Goal: Use online tool/utility: Use online tool/utility

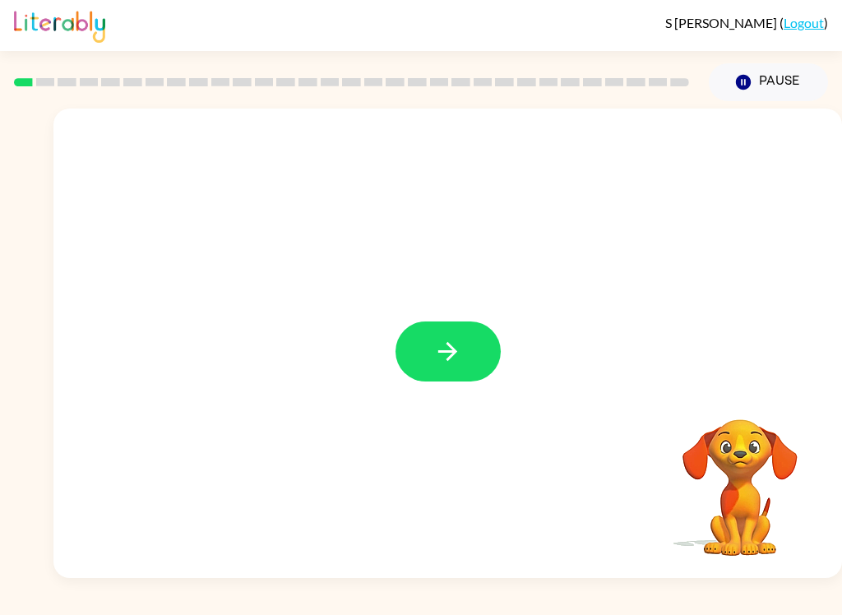
click at [470, 358] on button "button" at bounding box center [447, 351] width 105 height 60
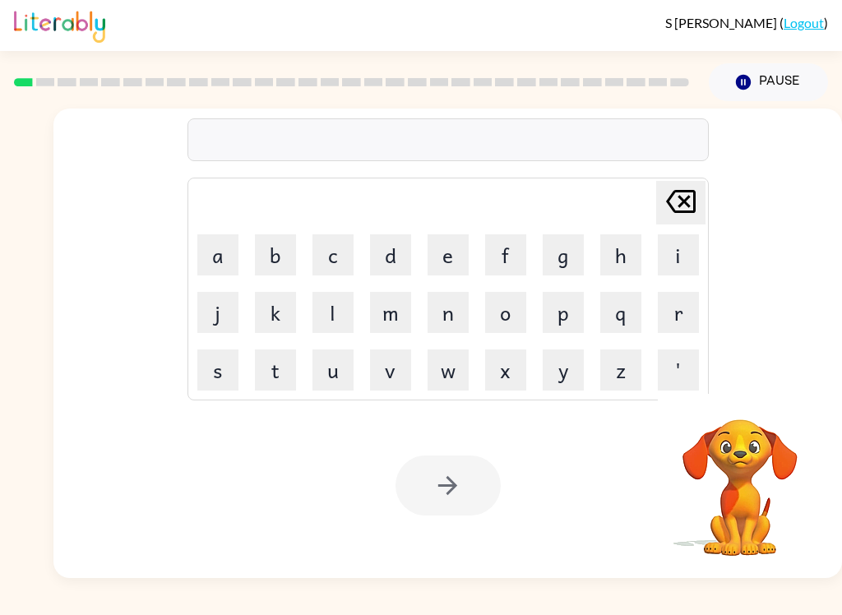
click at [277, 247] on button "b" at bounding box center [275, 254] width 41 height 41
click at [515, 322] on button "o" at bounding box center [505, 312] width 41 height 41
click at [676, 313] on button "r" at bounding box center [678, 312] width 41 height 41
click at [387, 247] on button "d" at bounding box center [390, 254] width 41 height 41
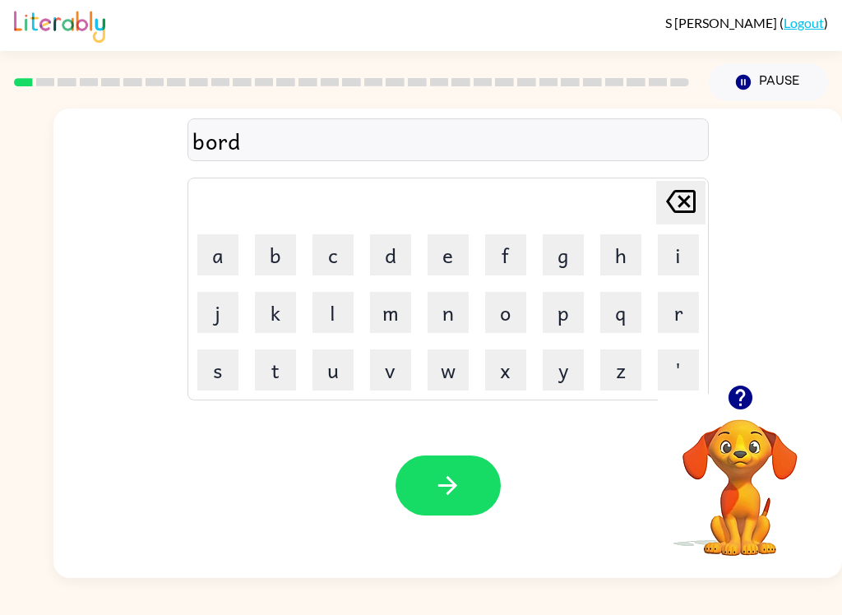
click at [446, 269] on button "e" at bounding box center [447, 254] width 41 height 41
click at [676, 312] on button "r" at bounding box center [678, 312] width 41 height 41
click at [446, 473] on icon "button" at bounding box center [447, 485] width 29 height 29
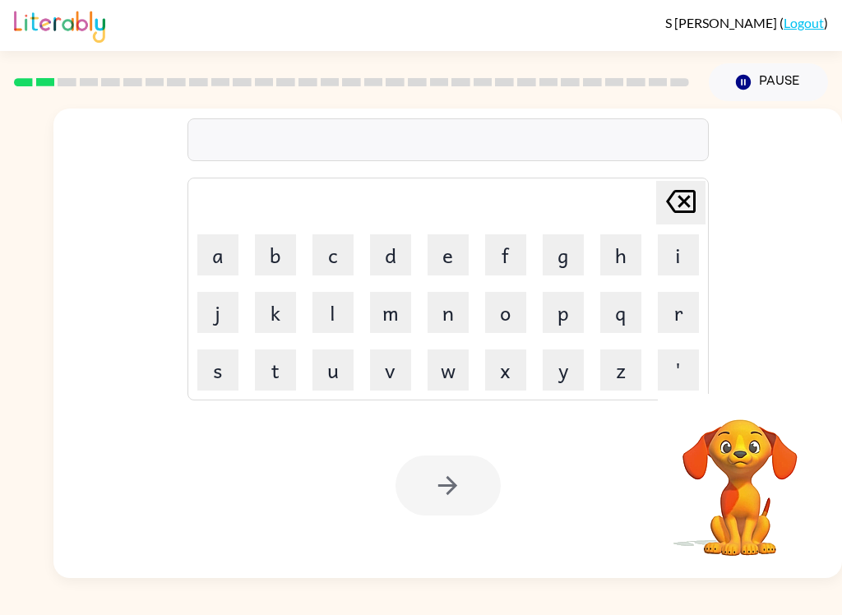
click at [341, 251] on button "c" at bounding box center [332, 254] width 41 height 41
click at [504, 324] on button "o" at bounding box center [505, 312] width 41 height 41
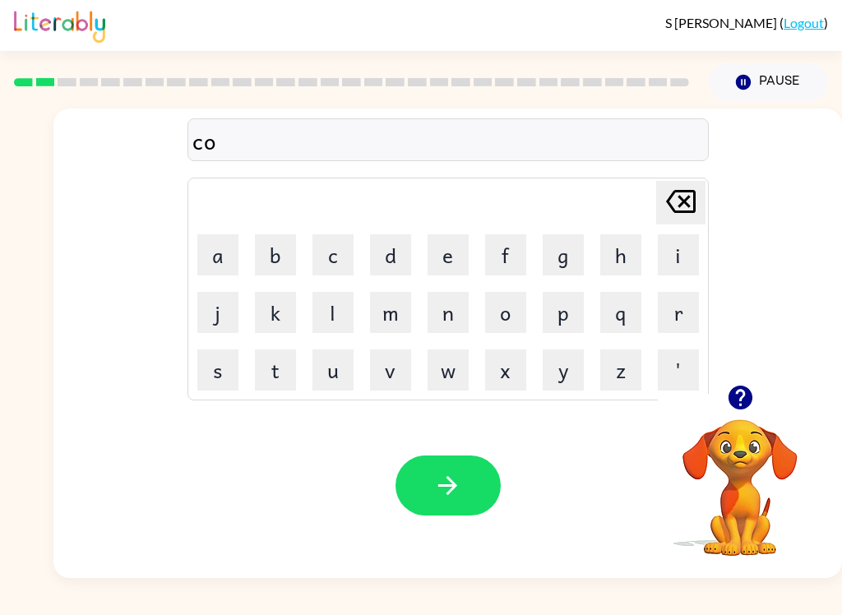
click at [336, 373] on button "u" at bounding box center [332, 369] width 41 height 41
click at [446, 312] on button "n" at bounding box center [447, 312] width 41 height 41
click at [276, 370] on button "t" at bounding box center [275, 369] width 41 height 41
click at [444, 501] on button "button" at bounding box center [447, 485] width 105 height 60
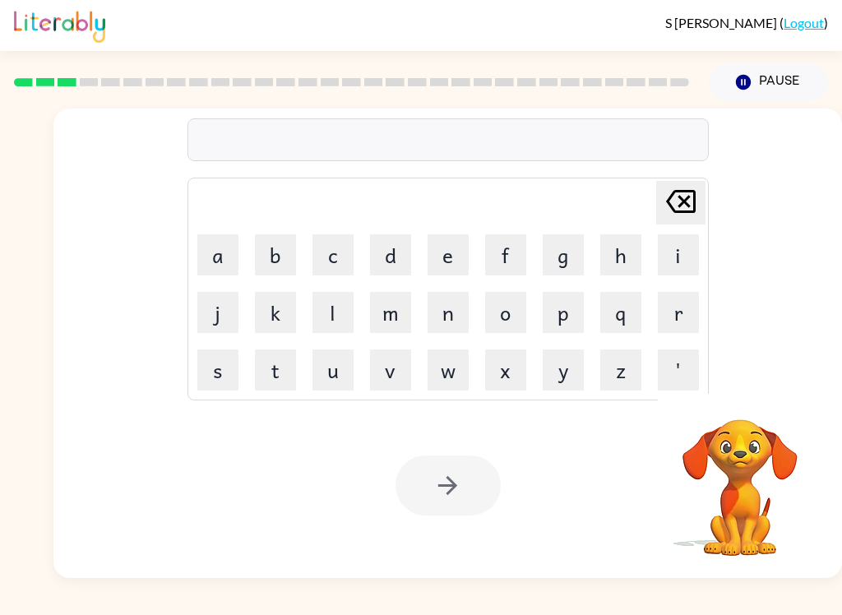
click at [334, 314] on button "l" at bounding box center [332, 312] width 41 height 41
click at [515, 316] on button "o" at bounding box center [505, 312] width 41 height 41
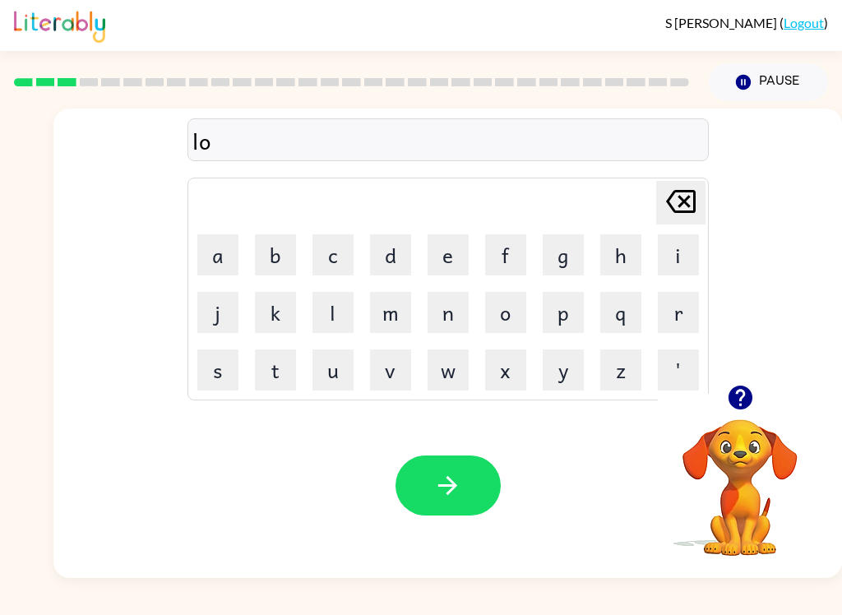
click at [330, 253] on button "c" at bounding box center [332, 254] width 41 height 41
click at [221, 256] on button "a" at bounding box center [217, 254] width 41 height 41
click at [277, 372] on button "t" at bounding box center [275, 369] width 41 height 41
click at [450, 256] on button "e" at bounding box center [447, 254] width 41 height 41
click at [447, 491] on icon "button" at bounding box center [447, 485] width 29 height 29
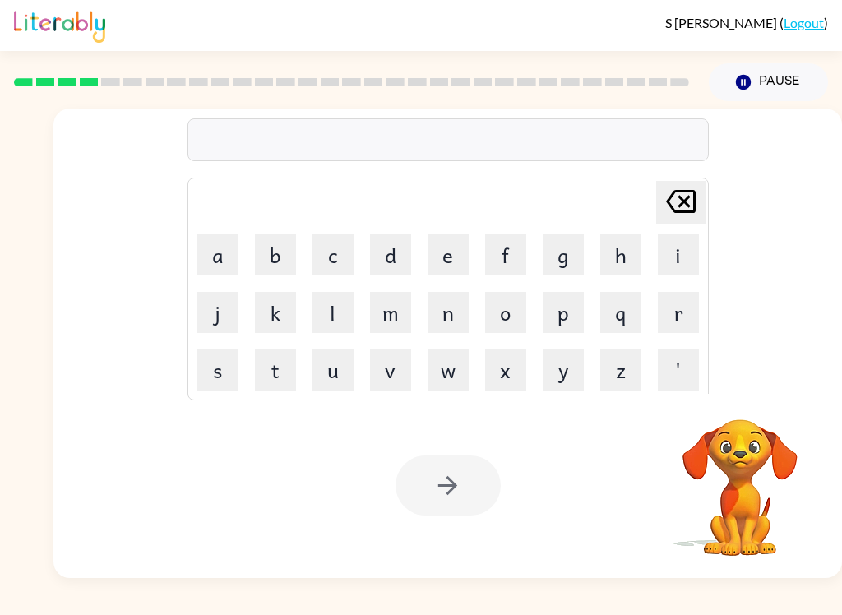
click at [284, 363] on button "t" at bounding box center [275, 369] width 41 height 41
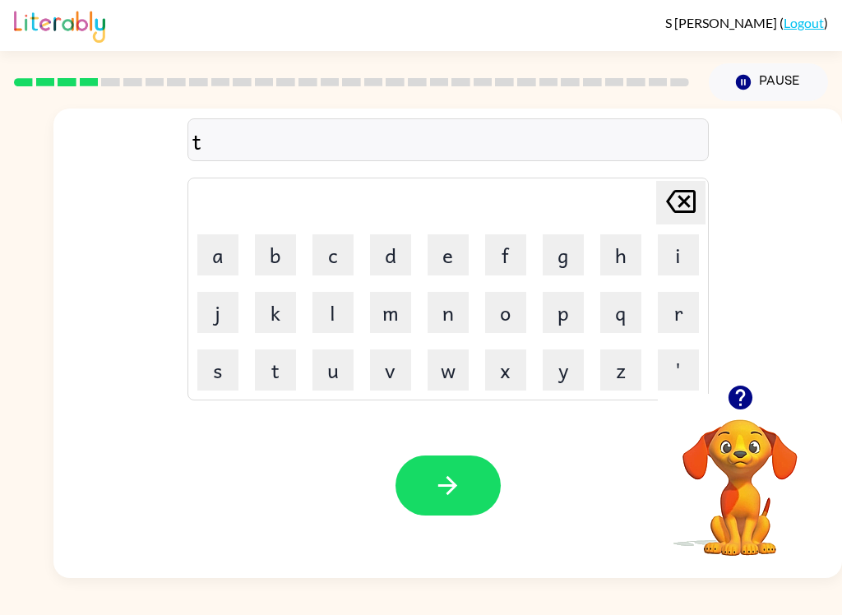
click at [451, 372] on button "w" at bounding box center [447, 369] width 41 height 41
click at [672, 267] on button "i" at bounding box center [678, 254] width 41 height 41
click at [440, 313] on button "n" at bounding box center [447, 312] width 41 height 41
click at [435, 494] on icon "button" at bounding box center [447, 485] width 29 height 29
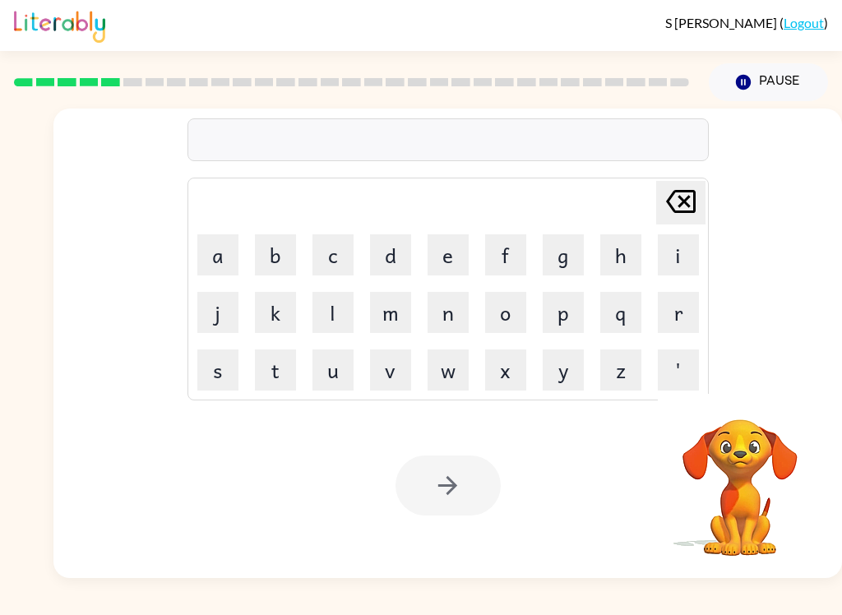
click at [449, 311] on button "n" at bounding box center [447, 312] width 41 height 41
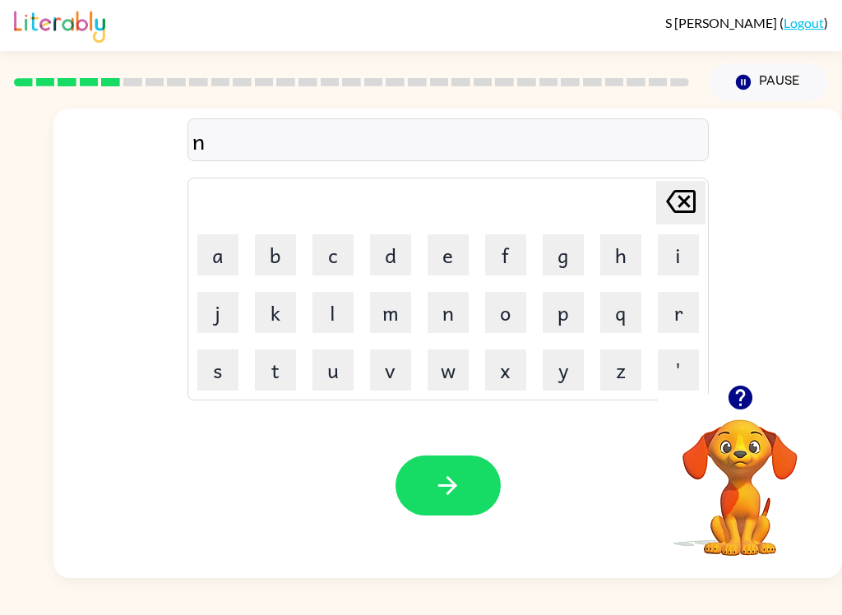
click at [224, 242] on button "a" at bounding box center [217, 254] width 41 height 41
click at [677, 316] on button "r" at bounding box center [678, 312] width 41 height 41
click at [510, 298] on button "o" at bounding box center [505, 312] width 41 height 41
click at [333, 310] on button "l" at bounding box center [332, 312] width 41 height 41
click at [555, 370] on button "y" at bounding box center [562, 369] width 41 height 41
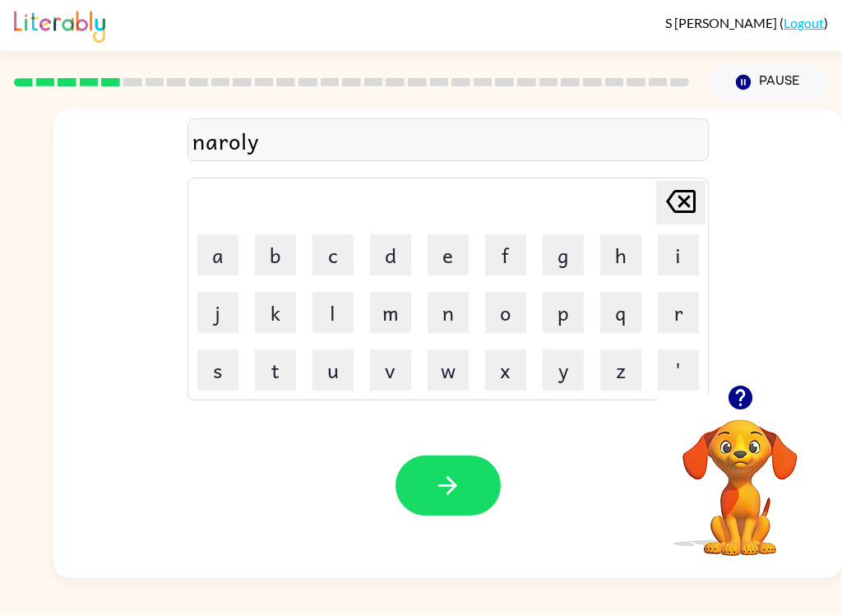
click at [750, 408] on icon "button" at bounding box center [740, 397] width 29 height 29
click at [690, 199] on icon "[PERSON_NAME] last character input" at bounding box center [680, 201] width 39 height 39
click at [681, 260] on button "i" at bounding box center [678, 254] width 41 height 41
click at [442, 234] on button "e" at bounding box center [447, 254] width 41 height 41
click at [547, 362] on button "y" at bounding box center [562, 369] width 41 height 41
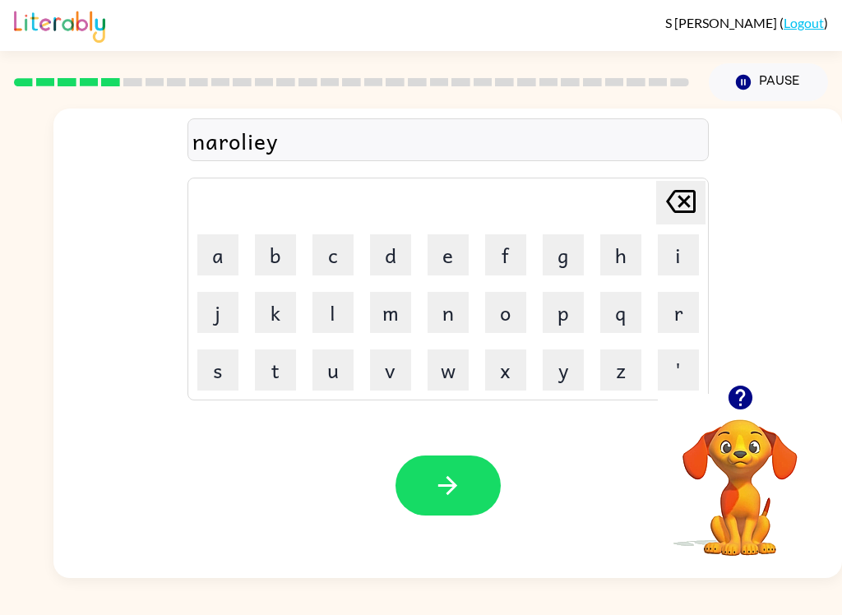
click at [688, 194] on icon "[PERSON_NAME] last character input" at bounding box center [680, 201] width 39 height 39
click at [688, 193] on icon "[PERSON_NAME] last character input" at bounding box center [680, 201] width 39 height 39
click at [682, 199] on icon at bounding box center [681, 201] width 30 height 23
click at [559, 368] on button "y" at bounding box center [562, 369] width 41 height 41
click at [447, 494] on icon "button" at bounding box center [447, 485] width 19 height 19
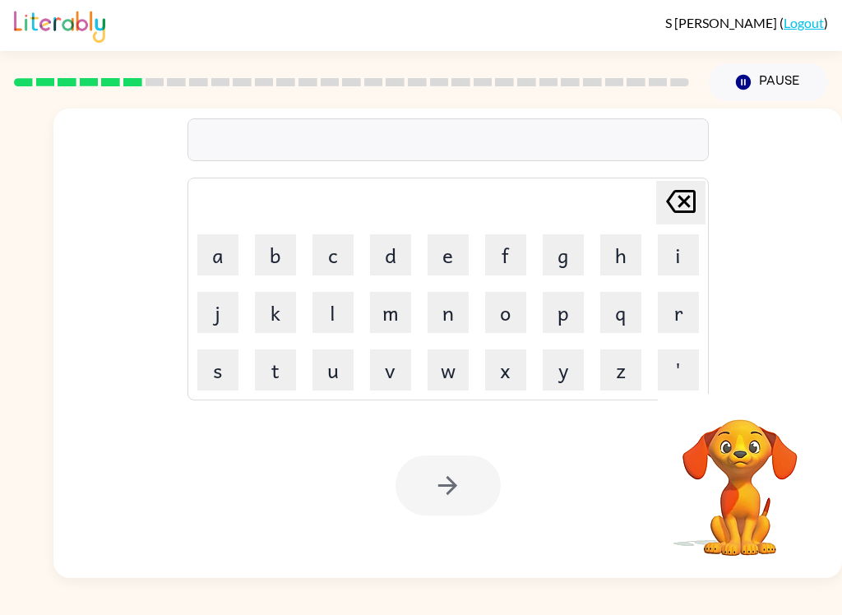
click at [281, 252] on button "b" at bounding box center [275, 254] width 41 height 41
click at [446, 243] on button "e" at bounding box center [447, 254] width 41 height 41
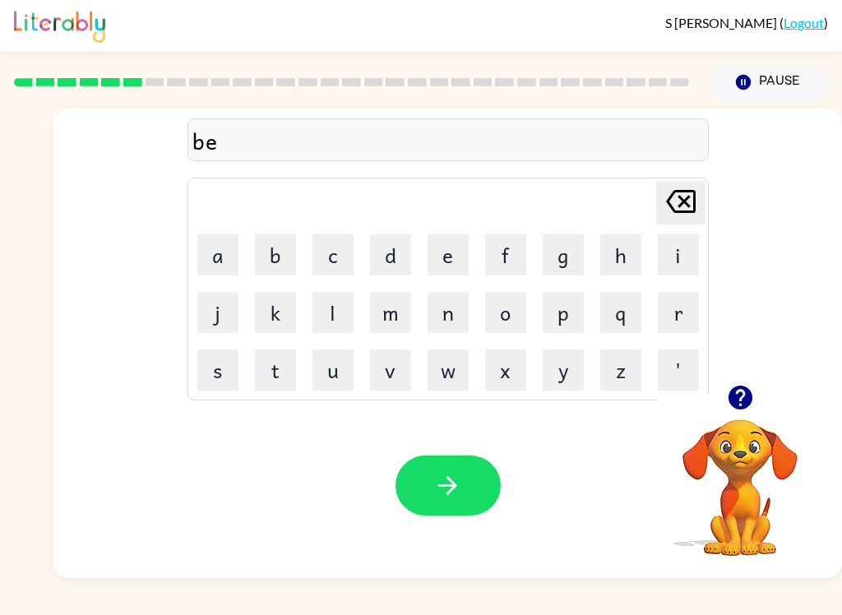
click at [618, 266] on button "h" at bounding box center [620, 254] width 41 height 41
click at [691, 257] on button "i" at bounding box center [678, 254] width 41 height 41
click at [446, 320] on button "n" at bounding box center [447, 312] width 41 height 41
click at [386, 250] on button "d" at bounding box center [390, 254] width 41 height 41
click at [454, 255] on button "e" at bounding box center [447, 254] width 41 height 41
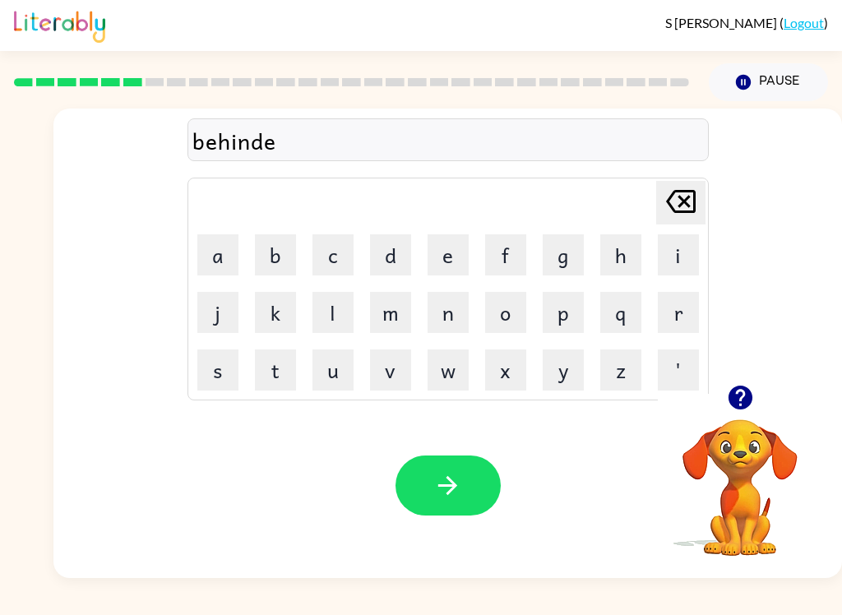
click at [688, 194] on icon "[PERSON_NAME] last character input" at bounding box center [680, 201] width 39 height 39
click at [451, 476] on icon "button" at bounding box center [447, 485] width 29 height 29
click at [742, 388] on icon "button" at bounding box center [739, 398] width 24 height 24
click at [276, 375] on button "t" at bounding box center [275, 369] width 41 height 41
click at [688, 309] on button "r" at bounding box center [678, 312] width 41 height 41
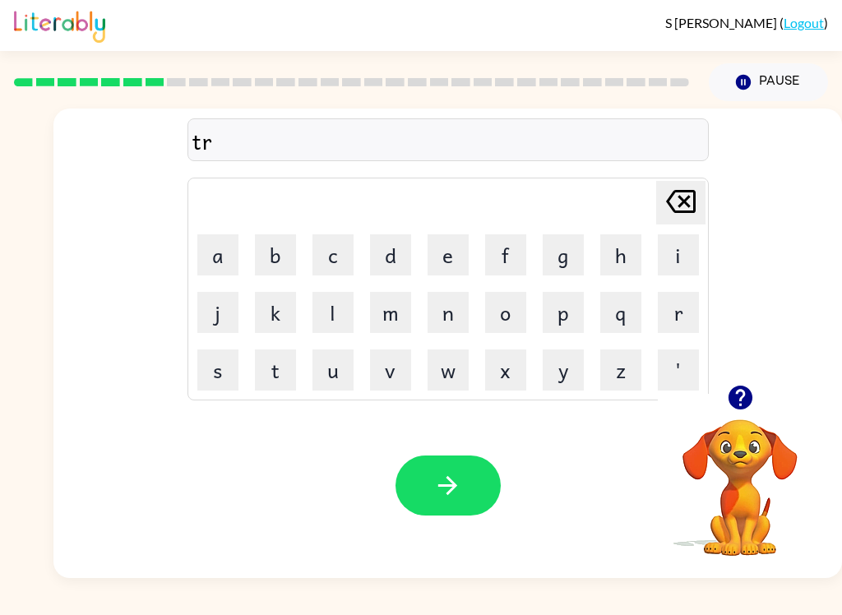
click at [681, 252] on button "i" at bounding box center [678, 254] width 41 height 41
click at [339, 248] on button "c" at bounding box center [332, 254] width 41 height 41
click at [223, 262] on button "a" at bounding box center [217, 254] width 41 height 41
click at [335, 312] on button "l" at bounding box center [332, 312] width 41 height 41
click at [329, 320] on button "l" at bounding box center [332, 312] width 41 height 41
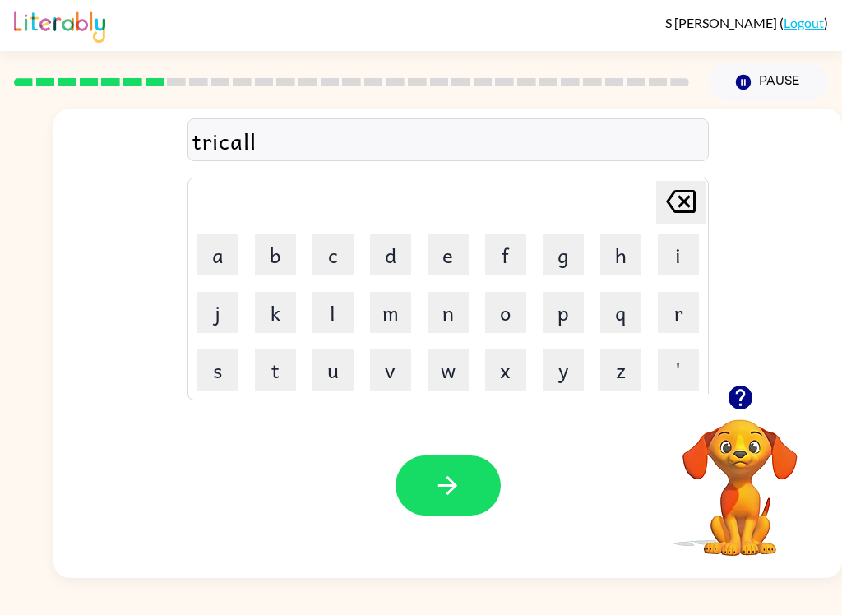
click at [680, 216] on icon "[PERSON_NAME] last character input" at bounding box center [680, 201] width 39 height 39
click at [683, 205] on icon "[PERSON_NAME] last character input" at bounding box center [680, 201] width 39 height 39
click at [683, 204] on icon at bounding box center [681, 201] width 30 height 23
click at [507, 311] on button "o" at bounding box center [505, 312] width 41 height 41
click at [335, 298] on button "l" at bounding box center [332, 312] width 41 height 41
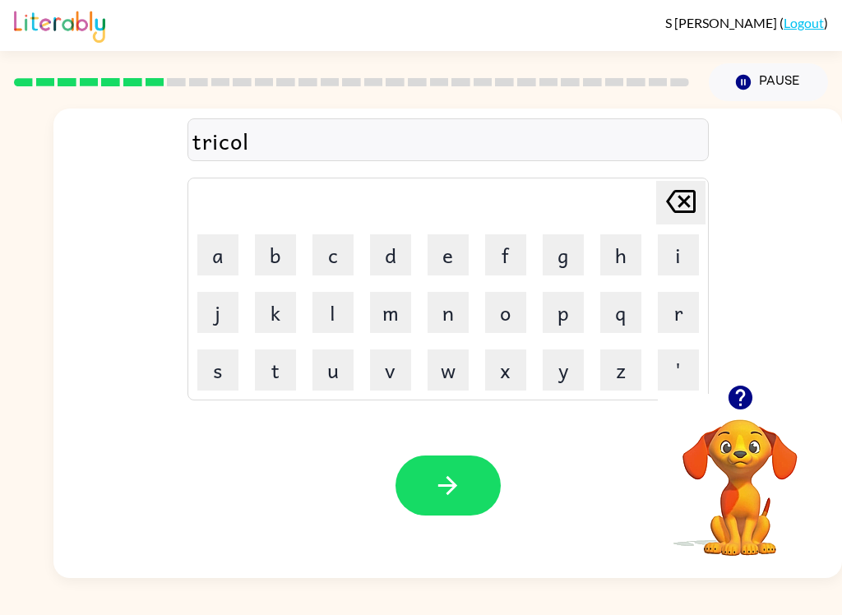
click at [445, 483] on icon "button" at bounding box center [447, 485] width 29 height 29
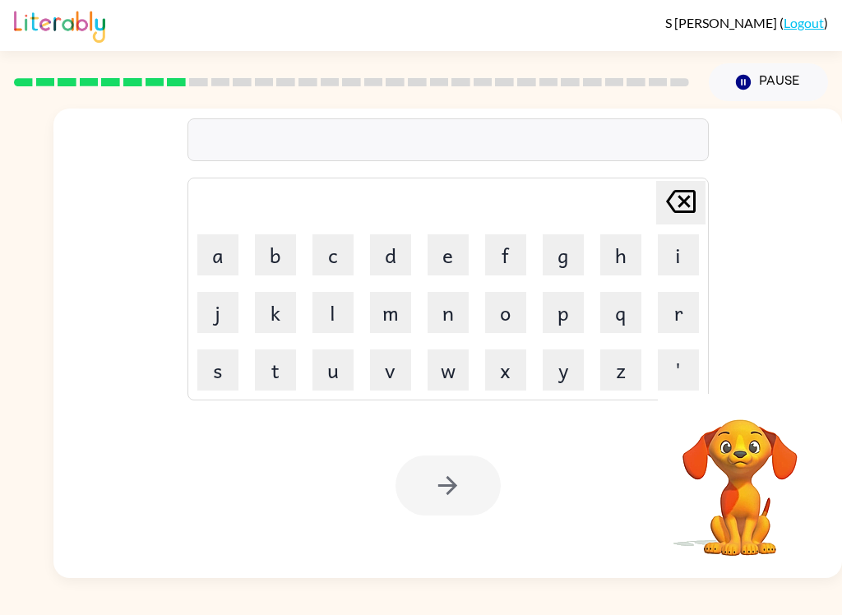
click at [390, 306] on button "m" at bounding box center [390, 312] width 41 height 41
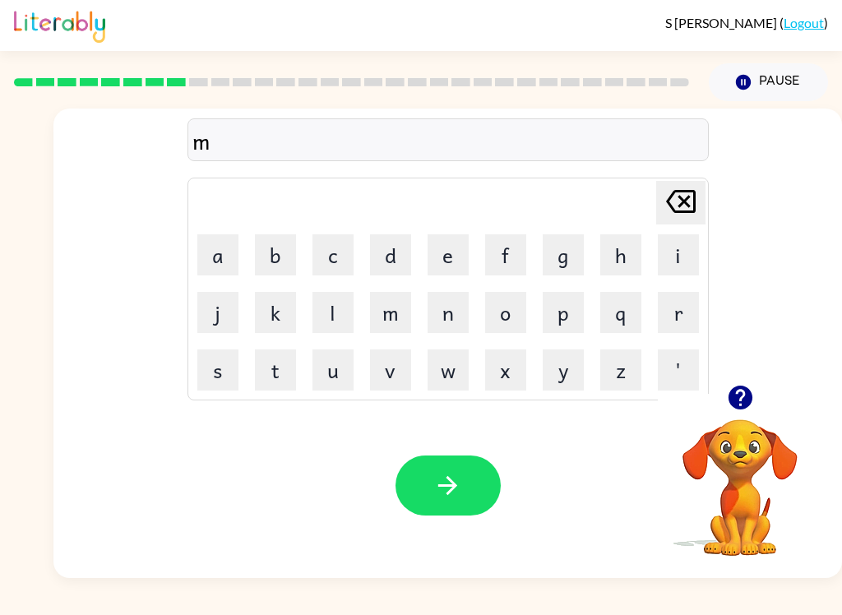
click at [448, 254] on button "e" at bounding box center [447, 254] width 41 height 41
click at [691, 326] on button "r" at bounding box center [678, 312] width 41 height 41
click at [690, 253] on button "i" at bounding box center [678, 254] width 41 height 41
click at [341, 249] on button "c" at bounding box center [332, 254] width 41 height 41
click at [210, 248] on button "a" at bounding box center [217, 254] width 41 height 41
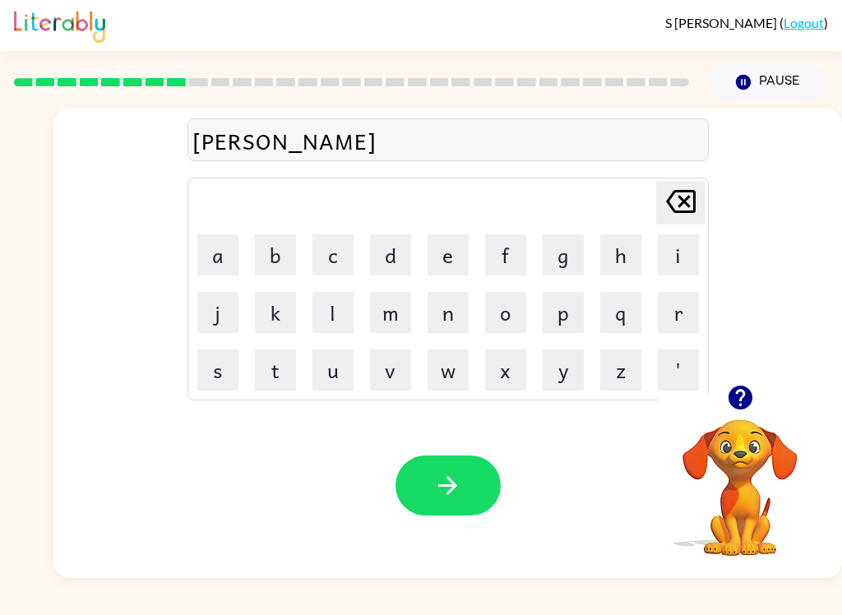
click at [332, 307] on button "l" at bounding box center [332, 312] width 41 height 41
click at [448, 473] on icon "button" at bounding box center [447, 485] width 29 height 29
click at [448, 308] on button "n" at bounding box center [447, 312] width 41 height 41
click at [684, 253] on button "i" at bounding box center [678, 254] width 41 height 41
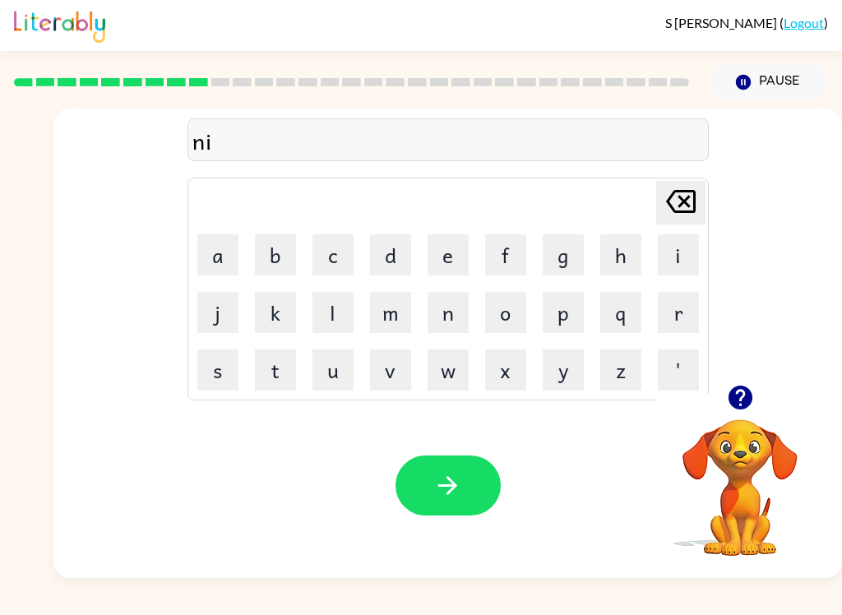
click at [384, 298] on button "m" at bounding box center [390, 312] width 41 height 41
click at [278, 260] on button "b" at bounding box center [275, 254] width 41 height 41
click at [499, 308] on button "o" at bounding box center [505, 312] width 41 height 41
click at [330, 307] on button "l" at bounding box center [332, 312] width 41 height 41
click at [414, 474] on button "button" at bounding box center [447, 485] width 105 height 60
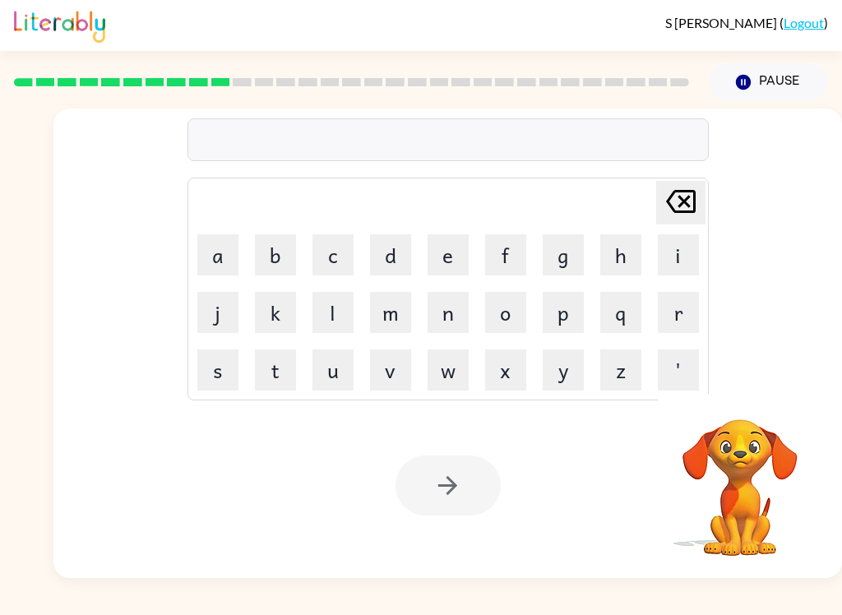
click at [344, 376] on button "u" at bounding box center [332, 369] width 41 height 41
click at [450, 312] on button "n" at bounding box center [447, 312] width 41 height 41
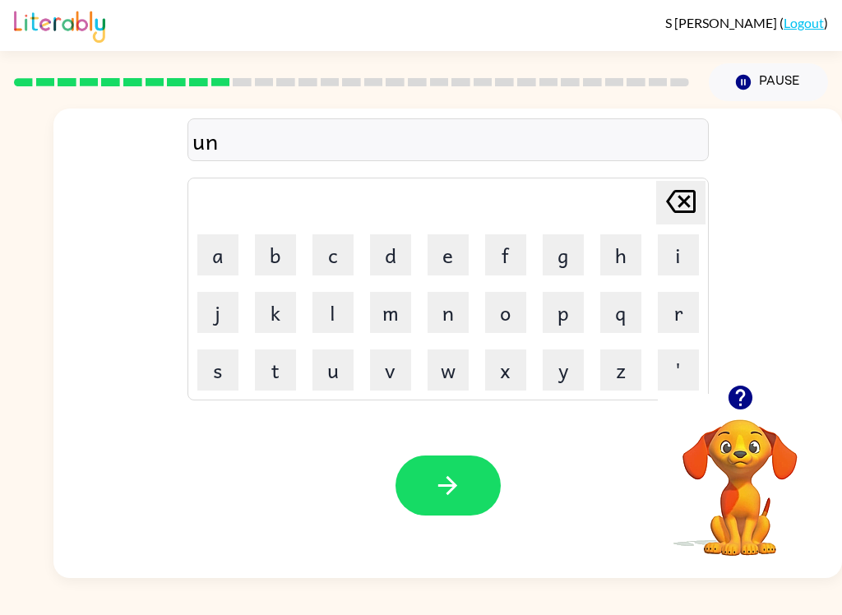
click at [510, 255] on button "f" at bounding box center [505, 254] width 41 height 41
click at [493, 310] on button "o" at bounding box center [505, 312] width 41 height 41
click at [330, 317] on button "l" at bounding box center [332, 312] width 41 height 41
click at [390, 261] on button "d" at bounding box center [390, 254] width 41 height 41
click at [445, 504] on button "button" at bounding box center [447, 485] width 105 height 60
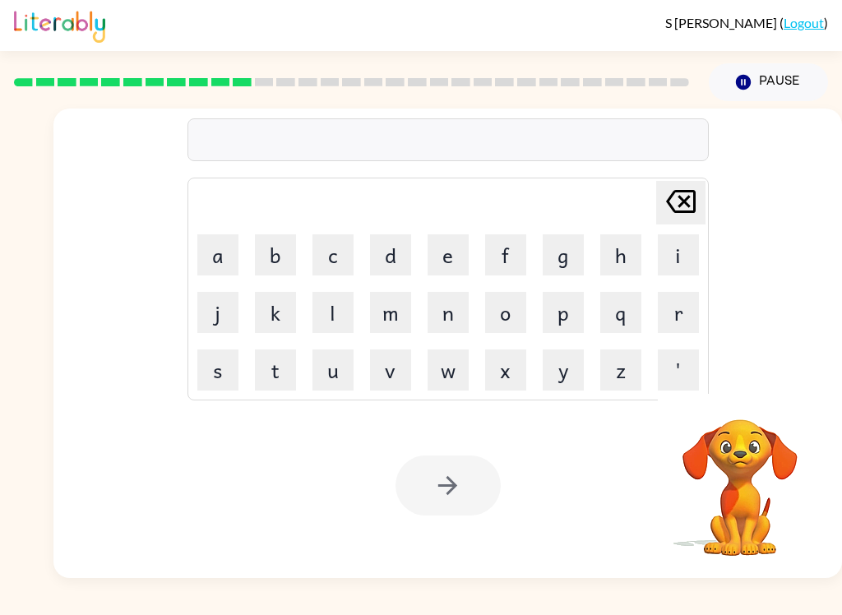
click at [398, 363] on button "v" at bounding box center [390, 369] width 41 height 41
click at [506, 302] on button "o" at bounding box center [505, 312] width 41 height 41
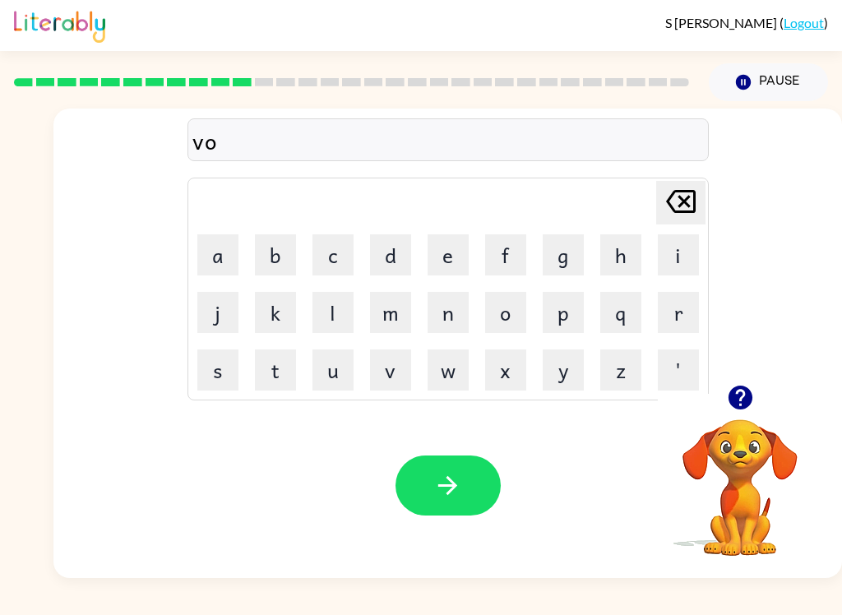
click at [271, 362] on button "t" at bounding box center [275, 369] width 41 height 41
click at [458, 253] on button "e" at bounding box center [447, 254] width 41 height 41
click at [476, 492] on button "button" at bounding box center [447, 485] width 105 height 60
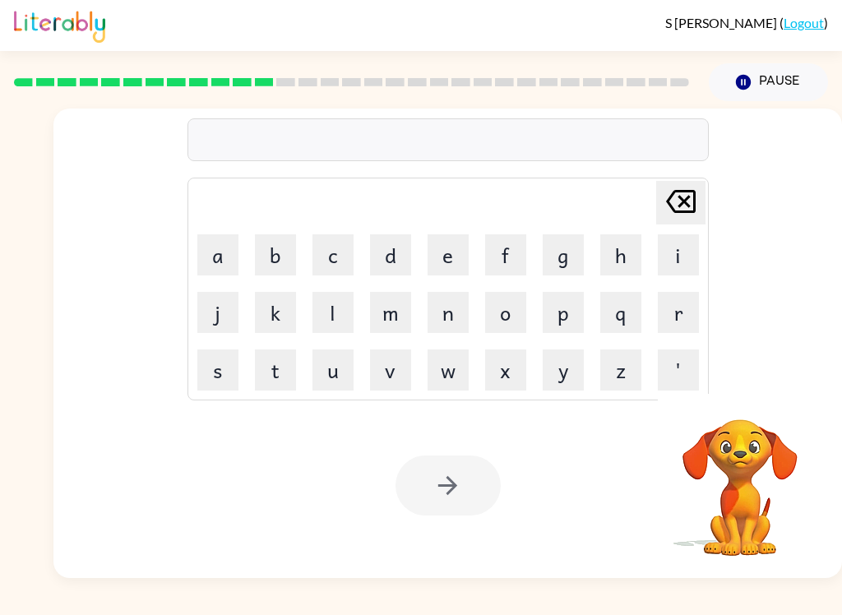
click at [274, 253] on button "b" at bounding box center [275, 254] width 41 height 41
click at [445, 261] on button "e" at bounding box center [447, 254] width 41 height 41
click at [373, 258] on button "d" at bounding box center [390, 254] width 41 height 41
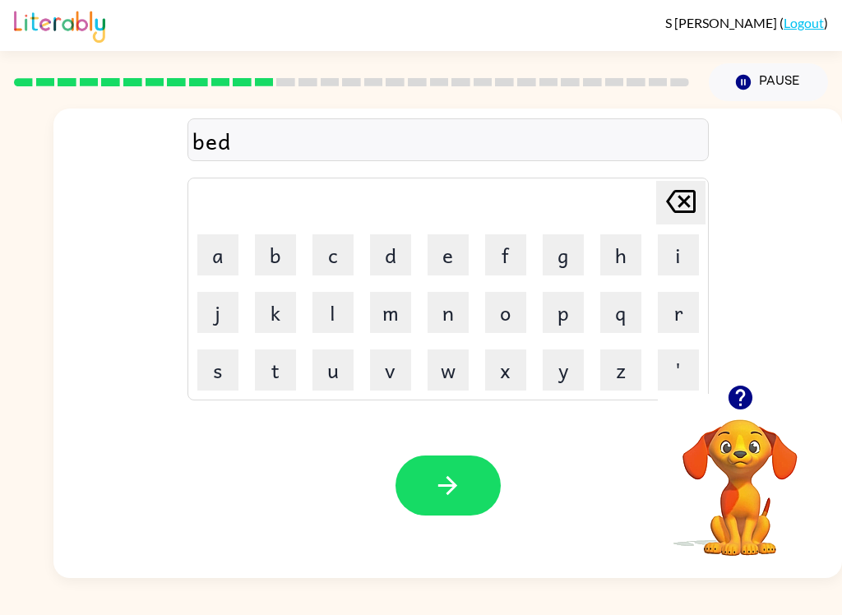
click at [284, 376] on button "t" at bounding box center [275, 369] width 41 height 41
click at [676, 253] on button "i" at bounding box center [678, 254] width 41 height 41
click at [392, 319] on button "m" at bounding box center [390, 312] width 41 height 41
click at [455, 259] on button "e" at bounding box center [447, 254] width 41 height 41
click at [436, 486] on icon "button" at bounding box center [447, 485] width 29 height 29
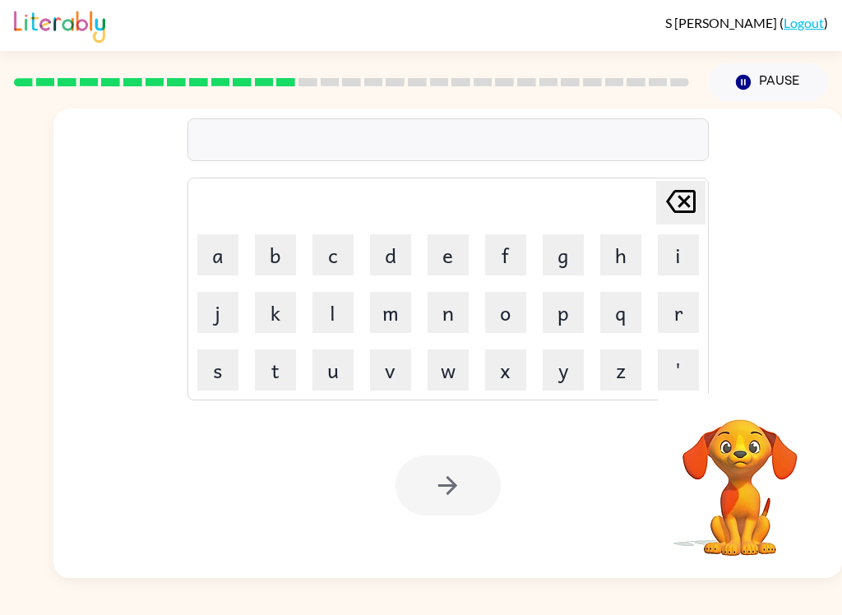
click at [503, 250] on button "f" at bounding box center [505, 254] width 41 height 41
click at [679, 263] on button "i" at bounding box center [678, 254] width 41 height 41
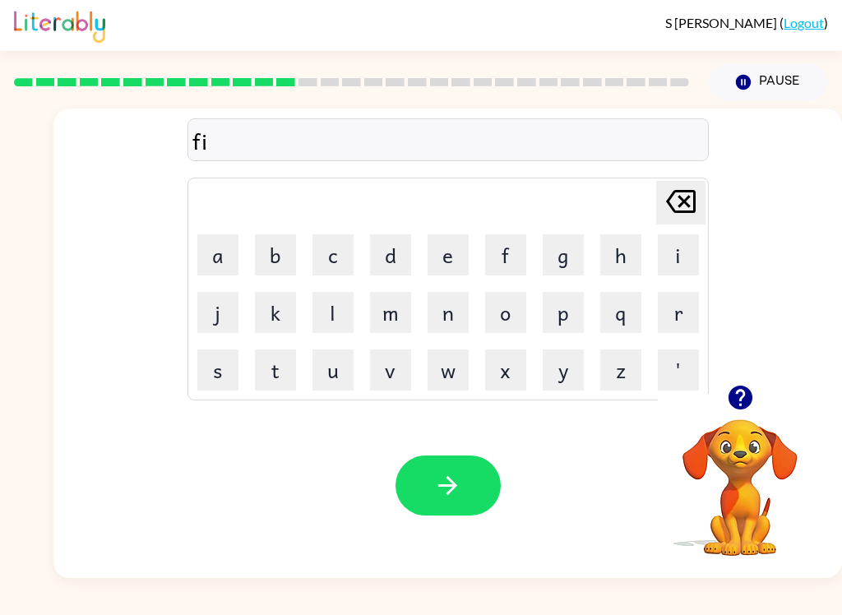
click at [262, 370] on button "t" at bounding box center [275, 369] width 41 height 41
click at [438, 299] on button "n" at bounding box center [447, 312] width 41 height 41
click at [440, 236] on button "e" at bounding box center [447, 254] width 41 height 41
click at [210, 367] on button "s" at bounding box center [217, 369] width 41 height 41
click at [209, 367] on button "s" at bounding box center [217, 369] width 41 height 41
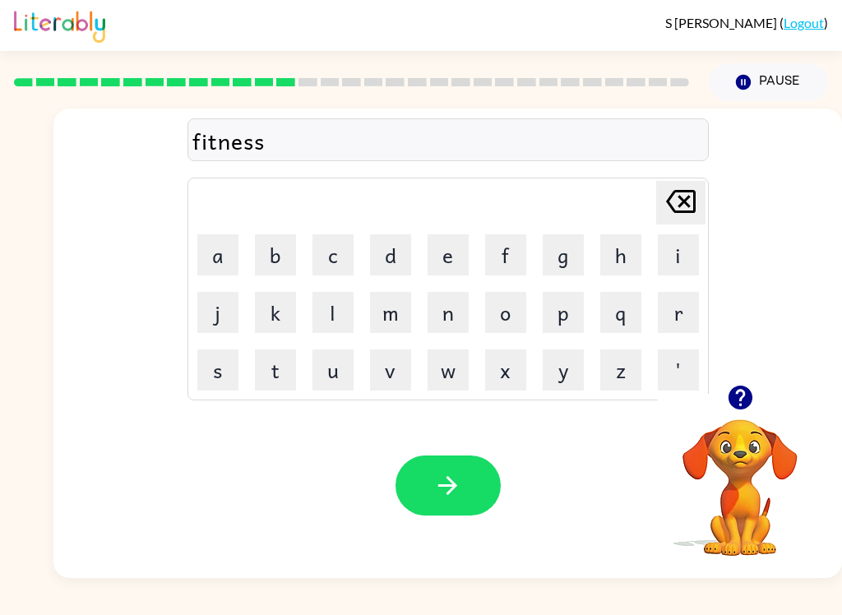
click at [690, 206] on icon "[PERSON_NAME] last character input" at bounding box center [680, 201] width 39 height 39
click at [215, 374] on button "s" at bounding box center [217, 369] width 41 height 41
click at [458, 493] on icon "button" at bounding box center [447, 485] width 29 height 29
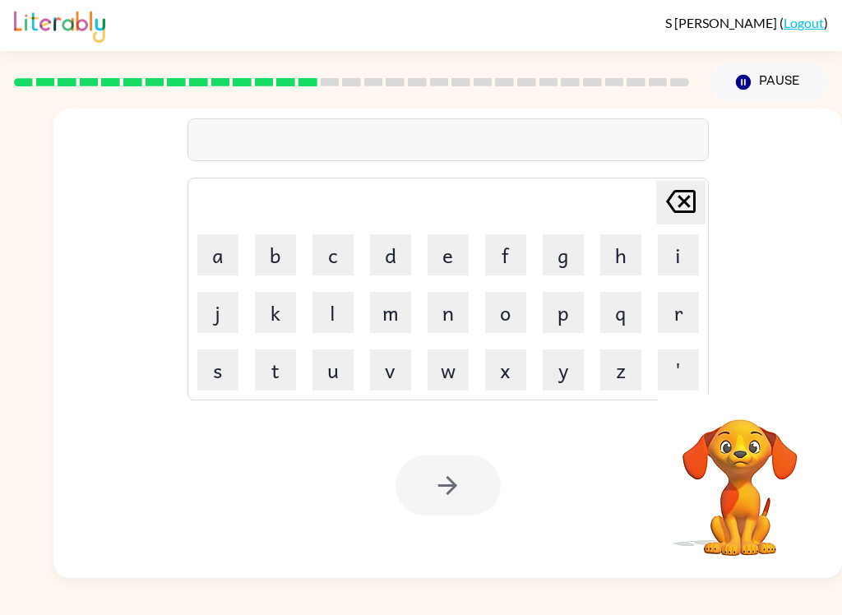
click at [388, 246] on button "d" at bounding box center [390, 254] width 41 height 41
click at [448, 262] on button "e" at bounding box center [447, 254] width 41 height 41
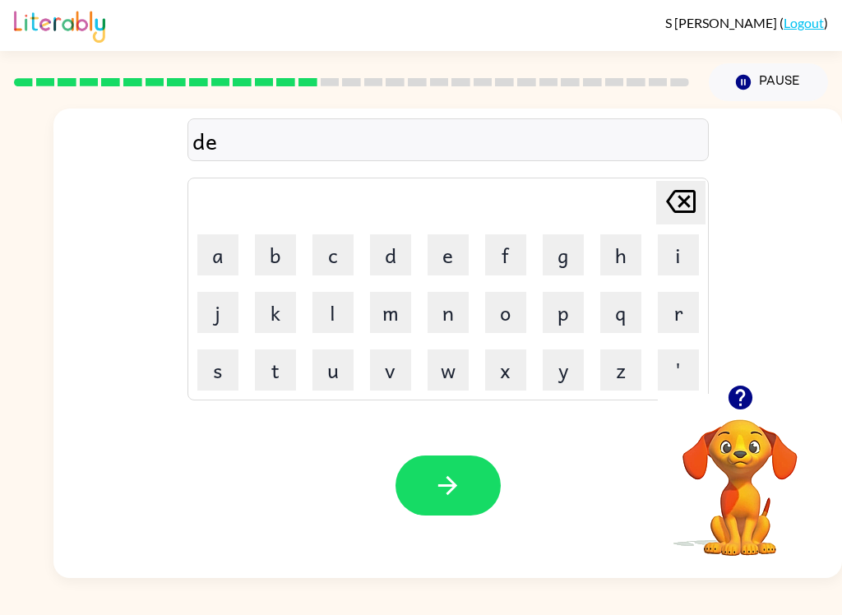
click at [333, 315] on button "l" at bounding box center [332, 312] width 41 height 41
click at [322, 308] on button "l" at bounding box center [332, 312] width 41 height 41
click at [444, 242] on button "e" at bounding box center [447, 254] width 41 height 41
click at [561, 381] on button "y" at bounding box center [562, 369] width 41 height 41
click at [431, 496] on button "button" at bounding box center [447, 485] width 105 height 60
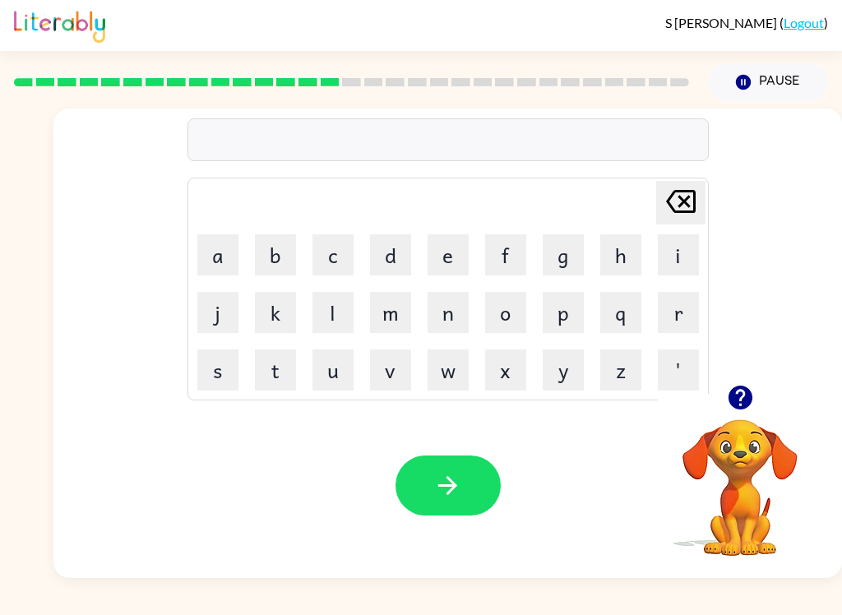
click at [277, 377] on button "t" at bounding box center [275, 369] width 41 height 41
click at [335, 366] on button "u" at bounding box center [332, 369] width 41 height 41
click at [695, 302] on button "r" at bounding box center [678, 312] width 41 height 41
click at [386, 307] on button "m" at bounding box center [390, 312] width 41 height 41
click at [448, 487] on icon "button" at bounding box center [447, 485] width 29 height 29
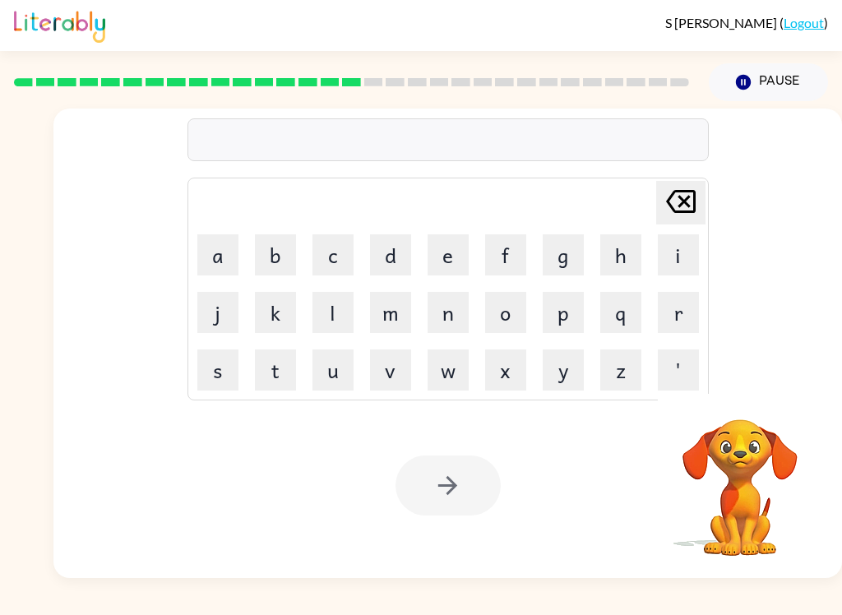
click at [215, 368] on button "s" at bounding box center [217, 369] width 41 height 41
click at [453, 248] on button "e" at bounding box center [447, 254] width 41 height 41
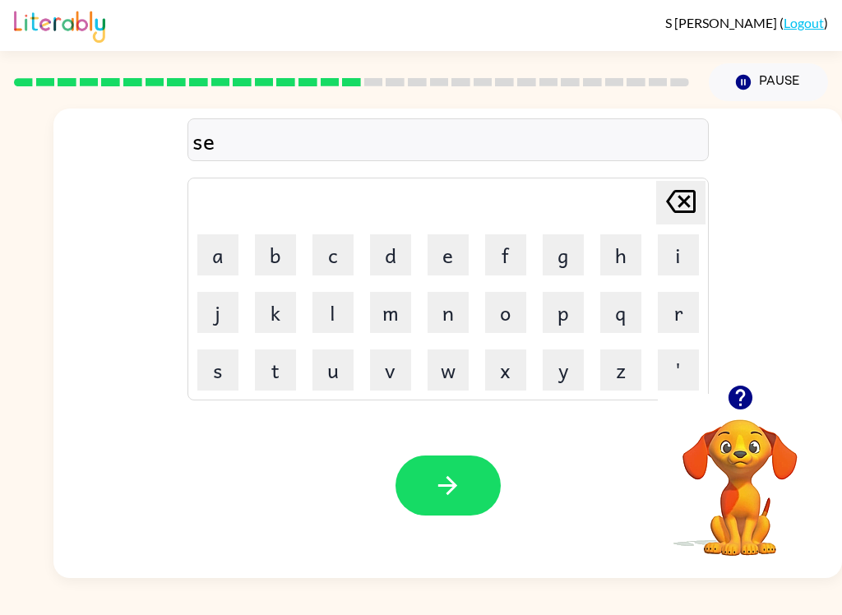
click at [260, 366] on button "t" at bounding box center [275, 369] width 41 height 41
click at [442, 469] on button "button" at bounding box center [447, 485] width 105 height 60
click at [738, 404] on icon "button" at bounding box center [739, 398] width 24 height 24
click at [432, 488] on button "button" at bounding box center [447, 485] width 105 height 60
click at [681, 210] on icon "[PERSON_NAME] last character input" at bounding box center [680, 201] width 39 height 39
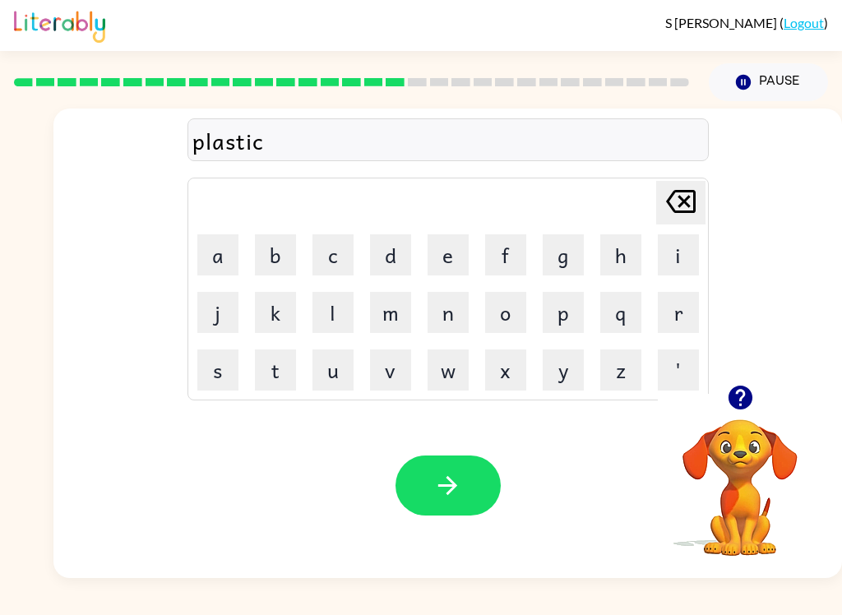
click at [443, 496] on icon "button" at bounding box center [447, 485] width 29 height 29
click at [432, 487] on button "button" at bounding box center [447, 485] width 105 height 60
click at [443, 496] on icon "button" at bounding box center [447, 485] width 29 height 29
click at [447, 484] on icon "button" at bounding box center [447, 485] width 29 height 29
click at [440, 501] on button "button" at bounding box center [447, 485] width 105 height 60
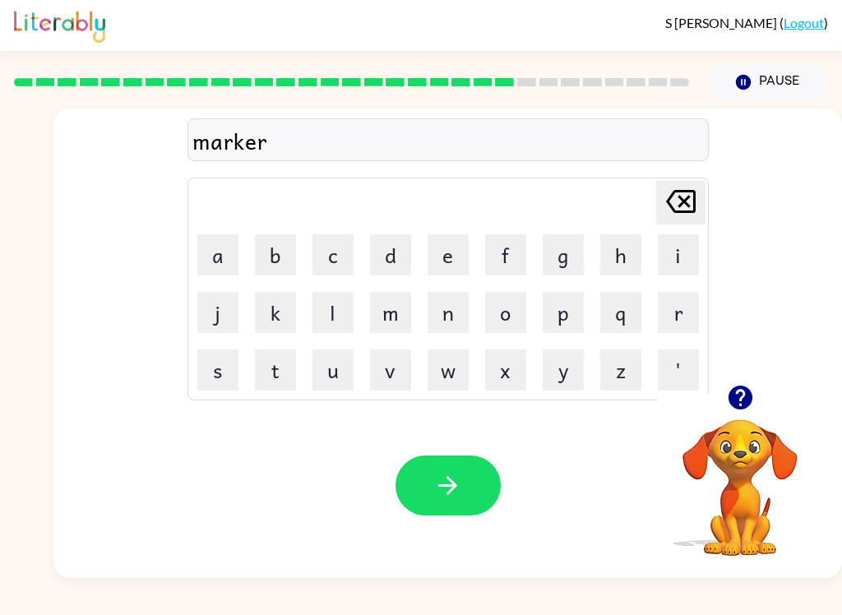
click at [441, 469] on button "button" at bounding box center [447, 485] width 105 height 60
click at [441, 482] on icon "button" at bounding box center [447, 485] width 29 height 29
click at [459, 464] on button "button" at bounding box center [447, 485] width 105 height 60
click at [441, 510] on button "button" at bounding box center [447, 485] width 105 height 60
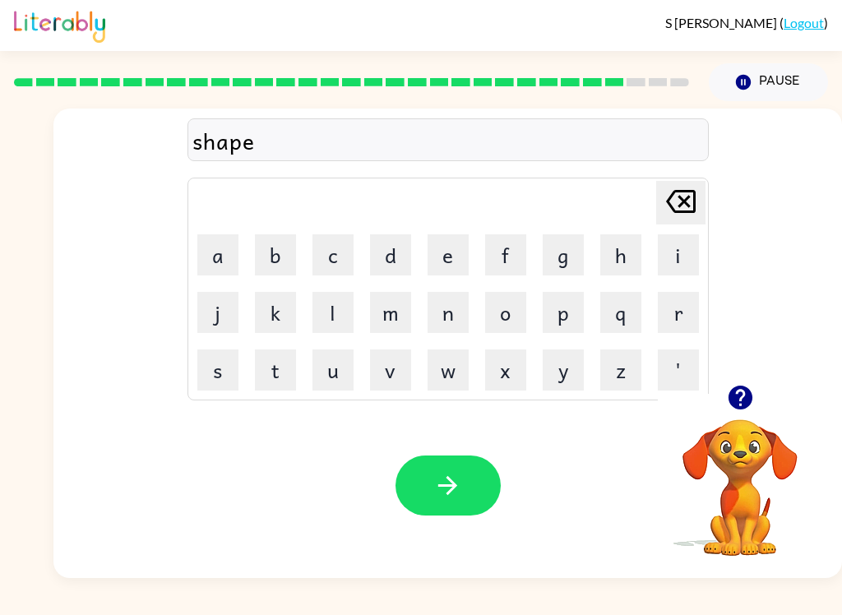
click at [442, 490] on icon "button" at bounding box center [447, 485] width 29 height 29
click at [440, 469] on button "button" at bounding box center [447, 485] width 105 height 60
click at [429, 483] on button "button" at bounding box center [447, 485] width 105 height 60
